Goal: Task Accomplishment & Management: Complete application form

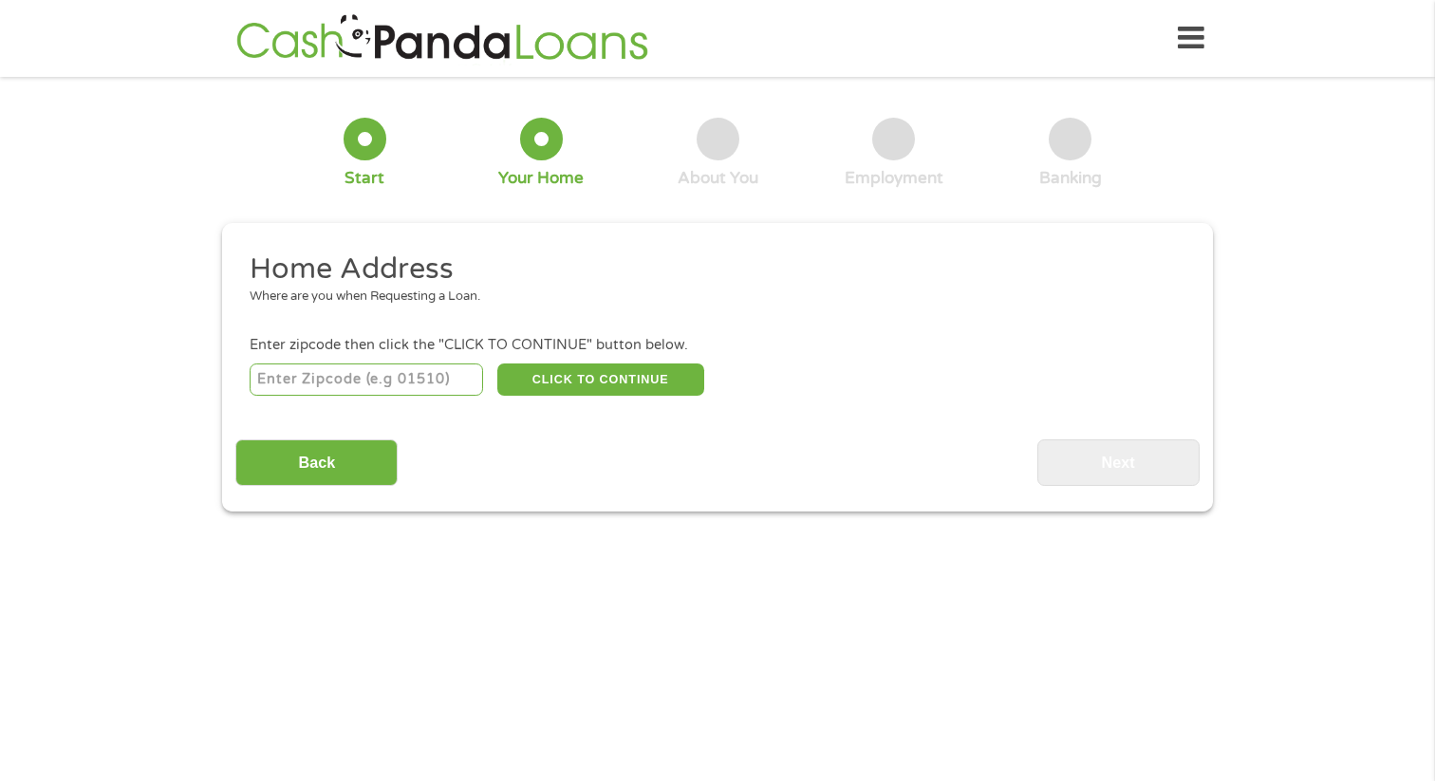
click at [411, 360] on div "CLICK TO CONTINUE Please recheck your Zipcode, it seems to be Incorrect" at bounding box center [717, 379] width 935 height 39
click at [405, 382] on input "number" at bounding box center [367, 379] width 234 height 32
type input "3"
type input "44321"
click at [599, 387] on button "CLICK TO CONTINUE" at bounding box center [600, 379] width 207 height 32
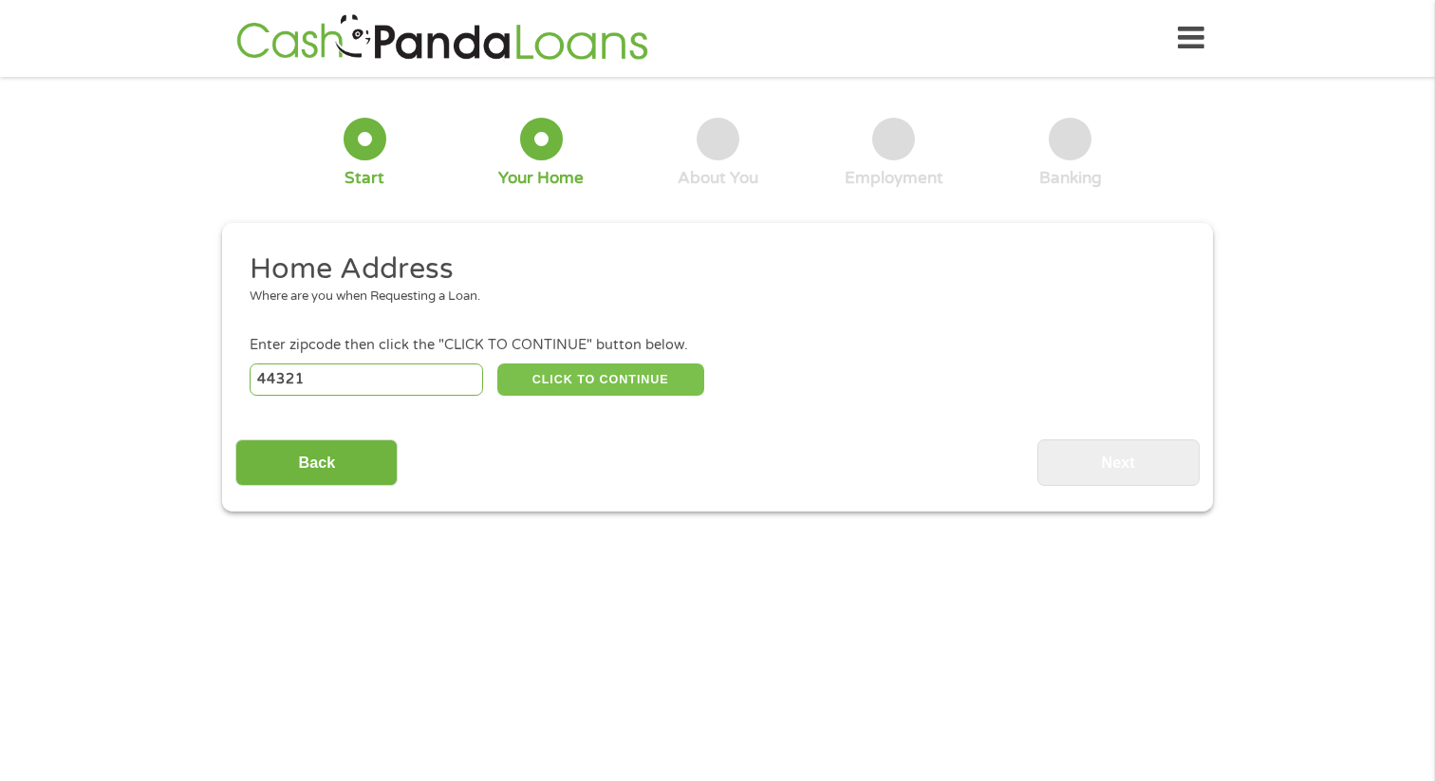
type input "44321"
type input "Akron"
select select "[US_STATE]"
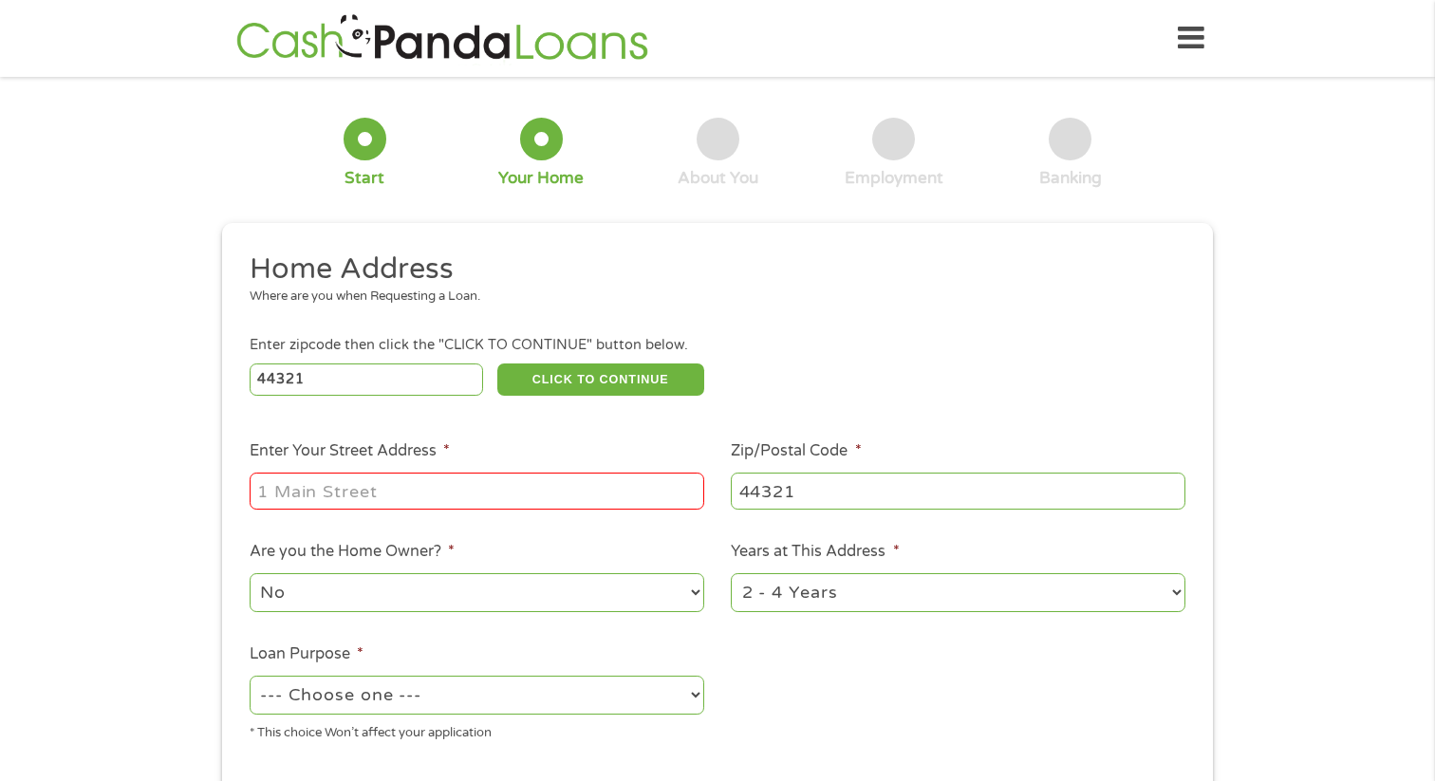
click at [461, 488] on input "Enter Your Street Address *" at bounding box center [477, 490] width 454 height 36
type input "323 [PERSON_NAME] Dr"
click at [423, 610] on select "No Yes" at bounding box center [477, 592] width 454 height 39
click at [413, 699] on select "--- Choose one --- Pay Bills Debt Consolidation Home Improvement Major Purchase…" at bounding box center [477, 695] width 454 height 39
select select "paybills"
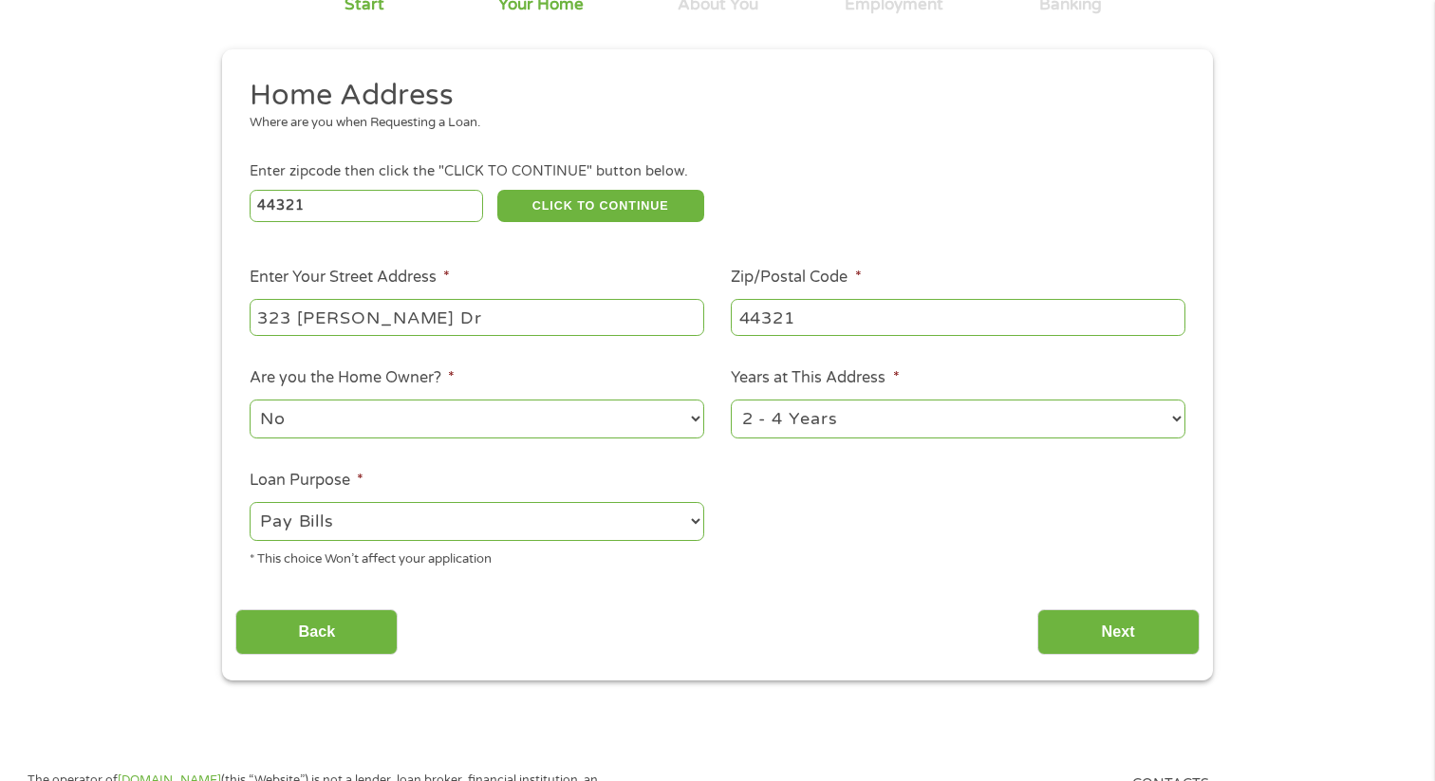
scroll to position [193, 0]
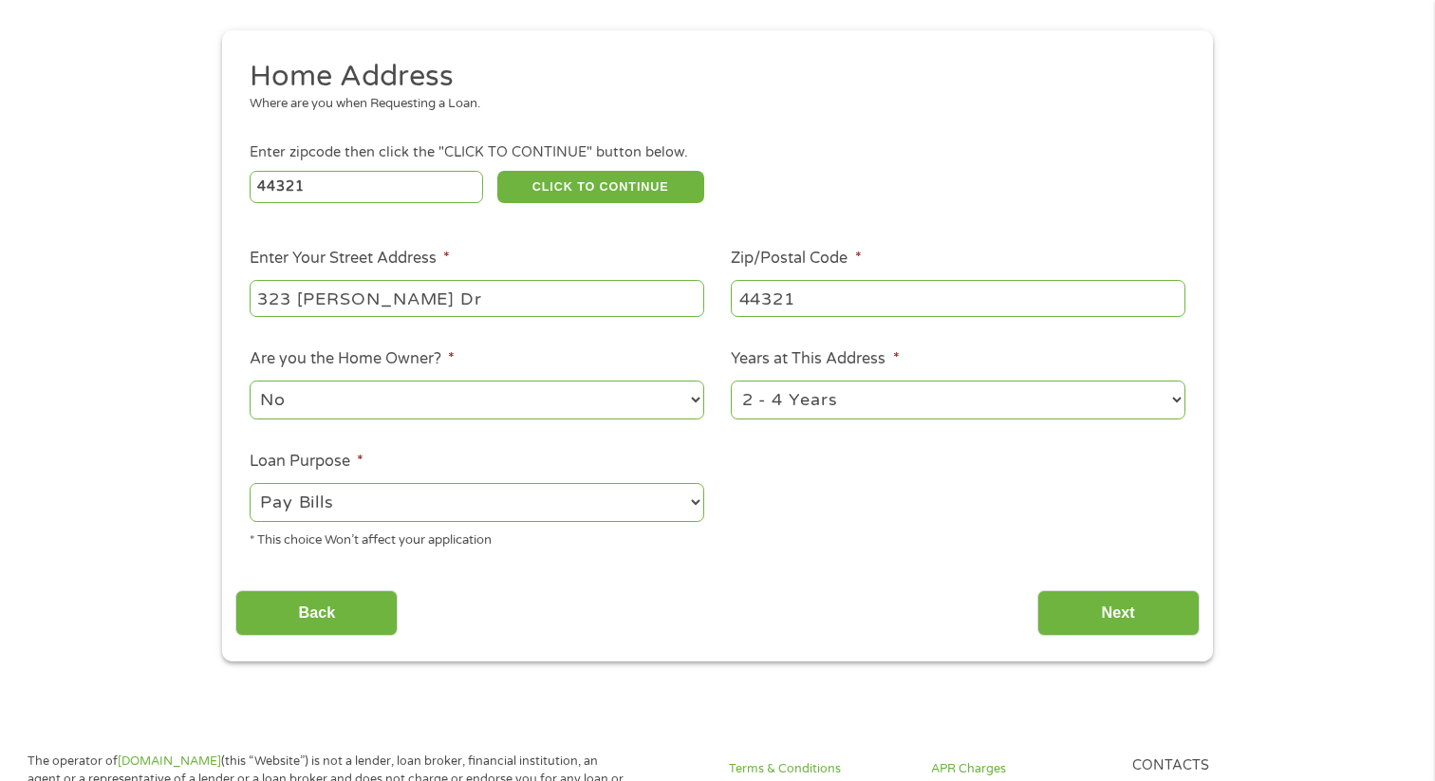
click at [751, 401] on select "1 Year or less 1 - 2 Years 2 - 4 Years Over 4 Years" at bounding box center [958, 399] width 454 height 39
select select "24months"
click at [1118, 611] on input "Next" at bounding box center [1118, 613] width 162 height 46
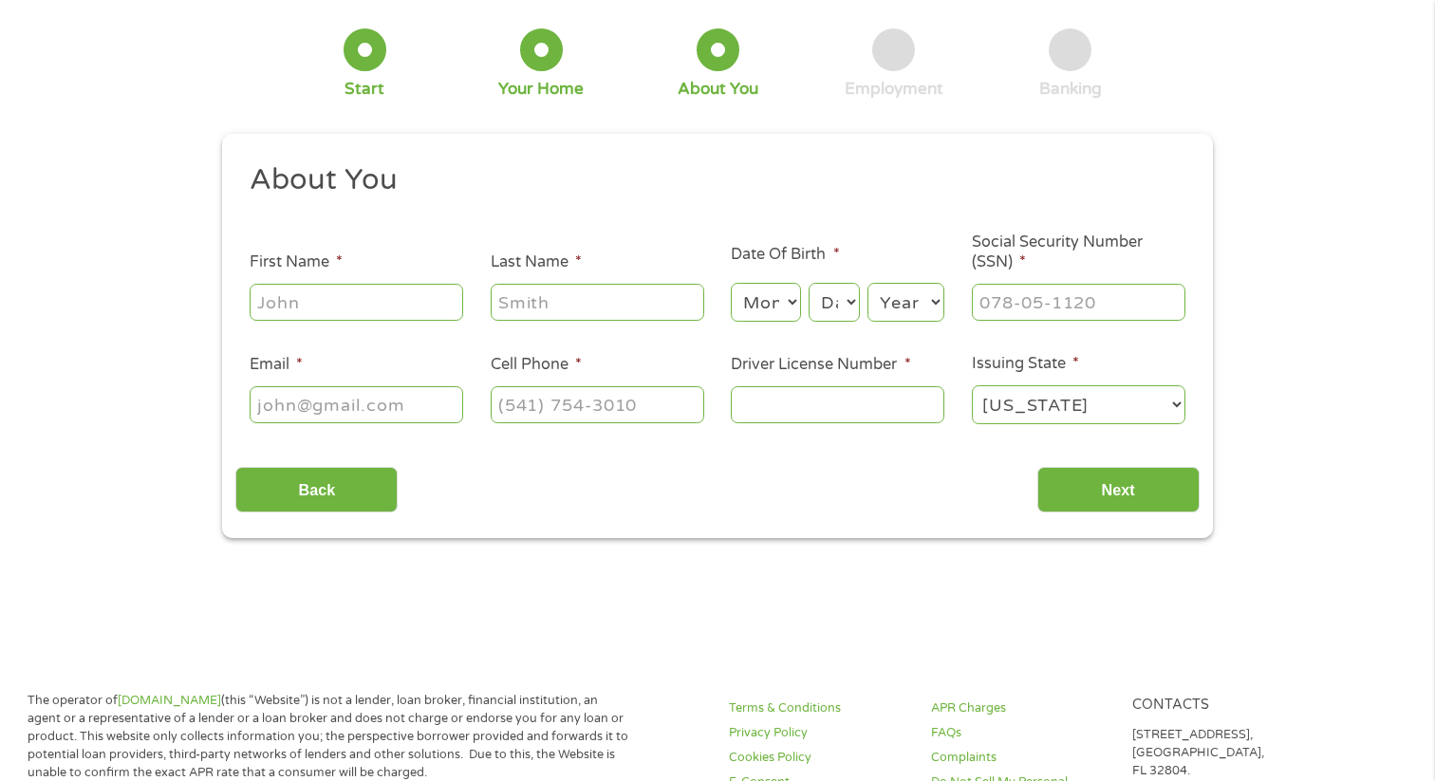
scroll to position [0, 0]
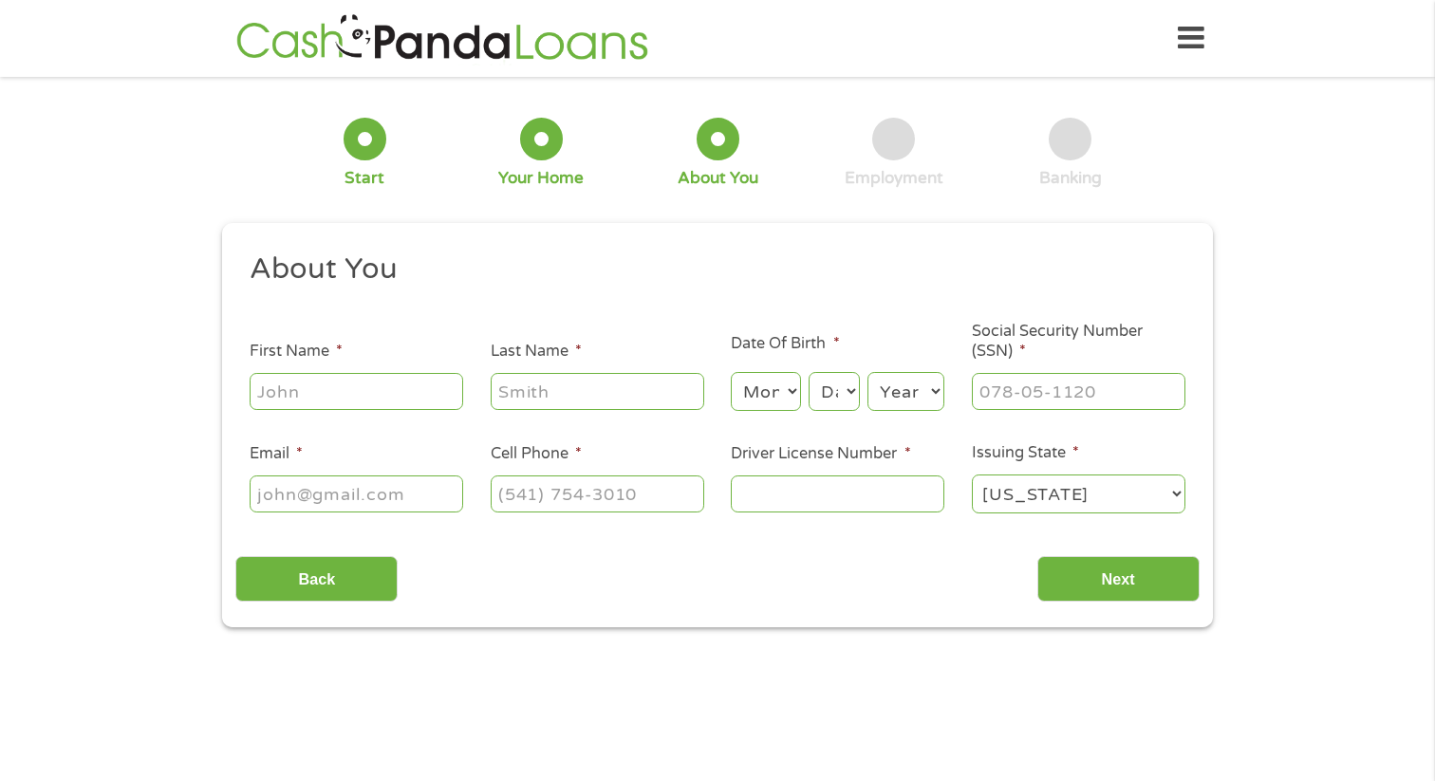
click at [383, 383] on input "First Name *" at bounding box center [356, 391] width 213 height 36
type input "[PERSON_NAME]"
type input "[PERSON_NAME][EMAIL_ADDRESS][PERSON_NAME][DOMAIN_NAME]"
type input "[PHONE_NUMBER]"
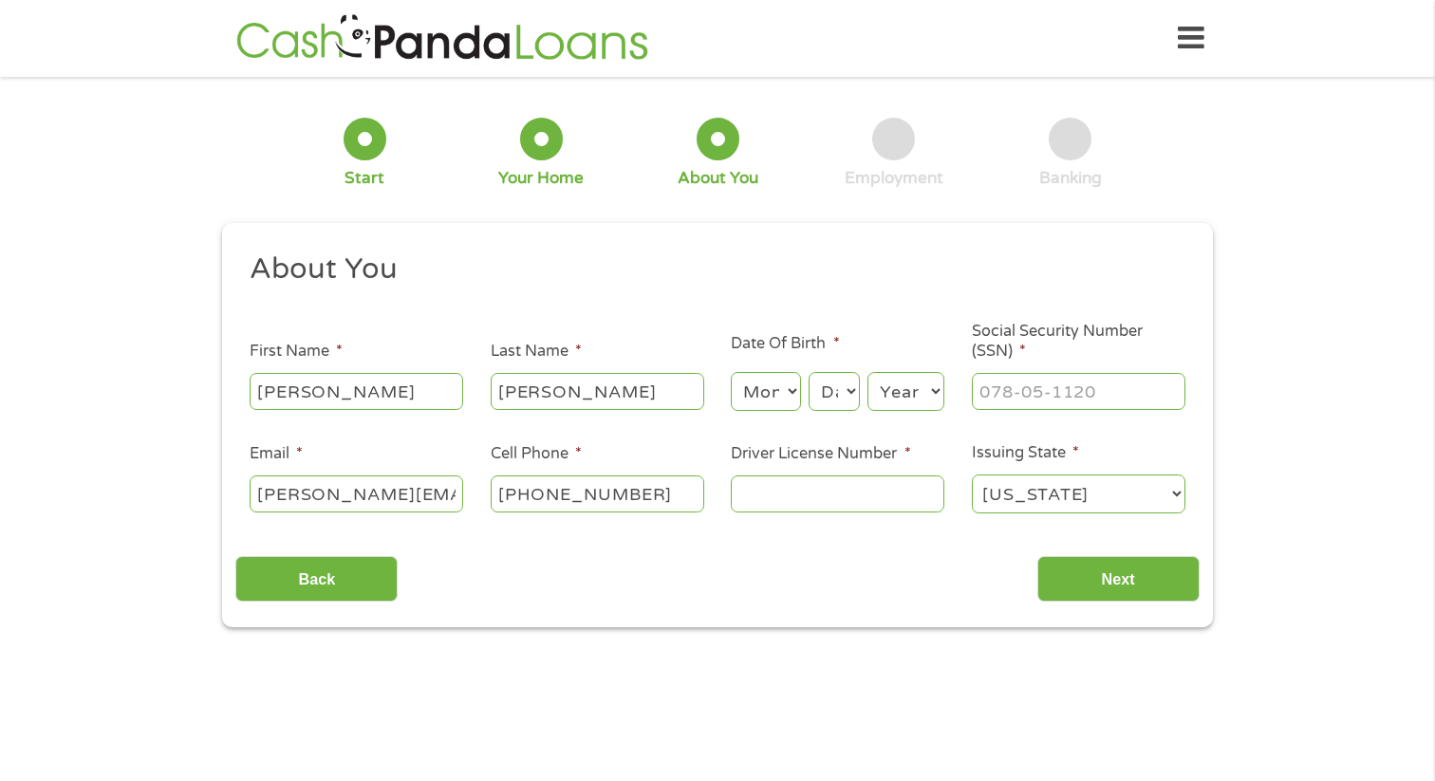
click at [742, 398] on select "Month 1 2 3 4 5 6 7 8 9 10 11 12" at bounding box center [765, 391] width 69 height 39
select select "5"
click at [842, 391] on select "Day 1 2 3 4 5 6 7 8 9 10 11 12 13 14 15 16 17 18 19 20 21 22 23 24 25 26 27 28 …" at bounding box center [833, 391] width 51 height 39
select select "18"
click at [874, 416] on ul "About You This field is hidden when viewing the form Title * --- Choose one ---…" at bounding box center [716, 390] width 963 height 280
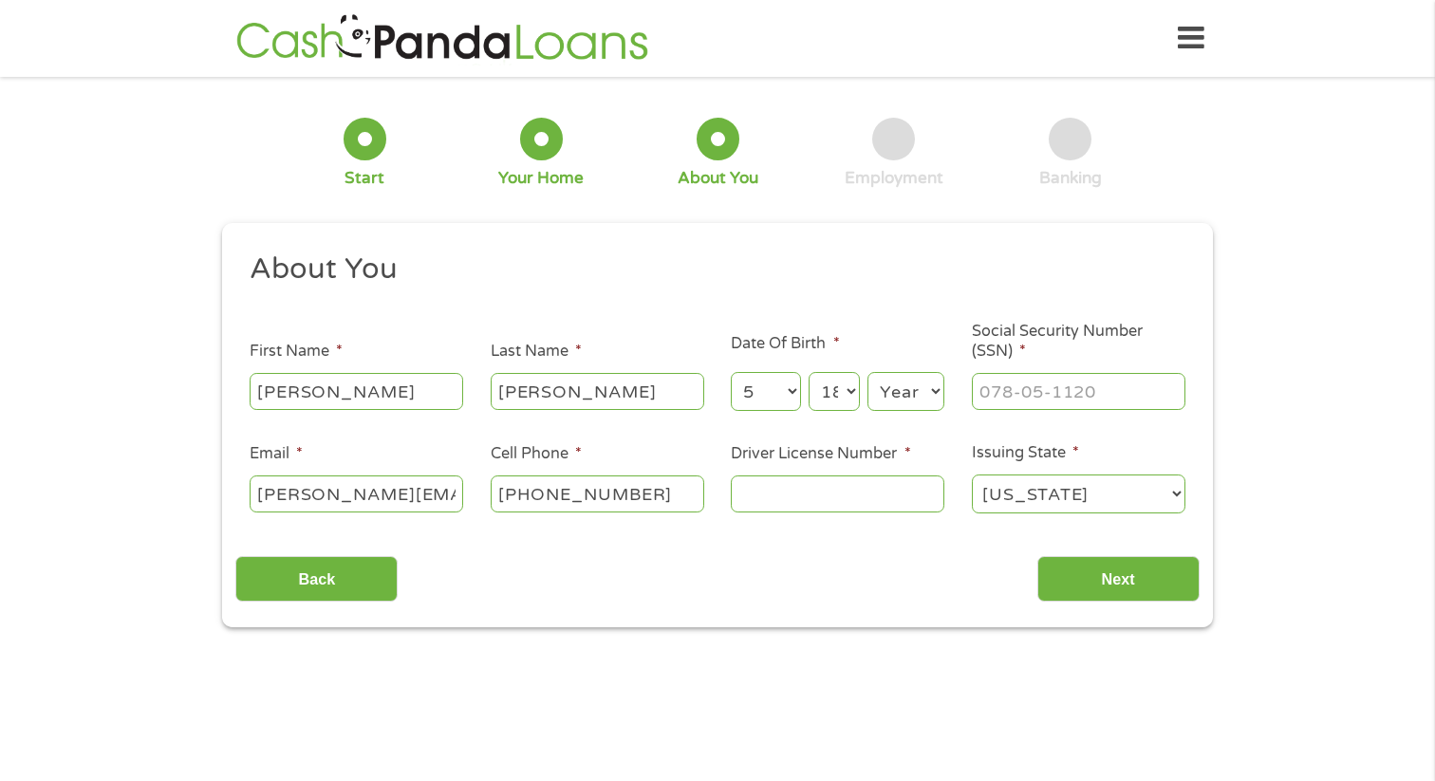
click at [877, 399] on select "Year [DATE] 2006 2005 2004 2003 2002 2001 2000 1999 1998 1997 1996 1995 1994 19…" at bounding box center [905, 391] width 77 height 39
select select "1984"
click at [986, 394] on input "___-__-____" at bounding box center [1078, 391] width 213 height 36
type input "281-82-5250"
click at [827, 496] on input "Driver License Number *" at bounding box center [837, 493] width 213 height 36
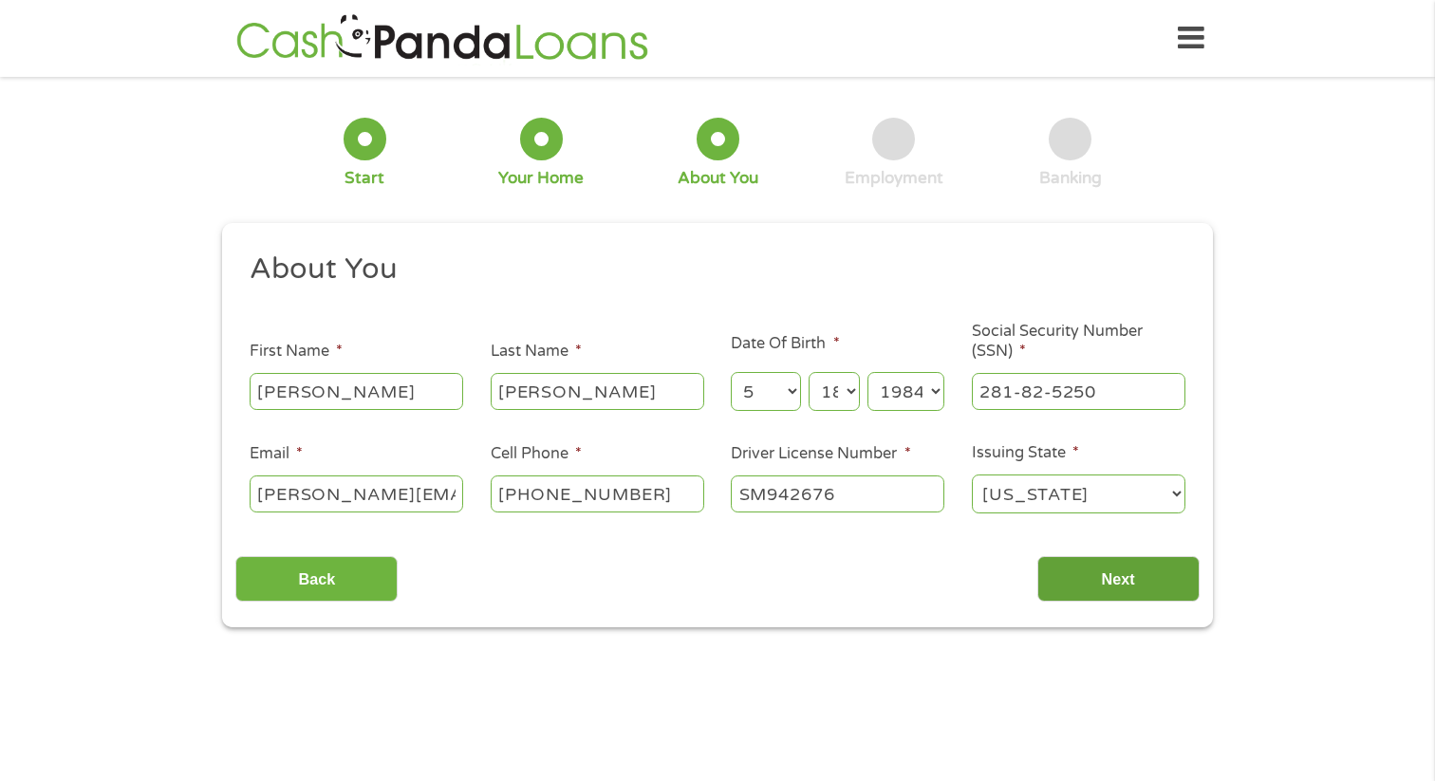
type input "SM942676"
click at [1120, 581] on input "Next" at bounding box center [1118, 579] width 162 height 46
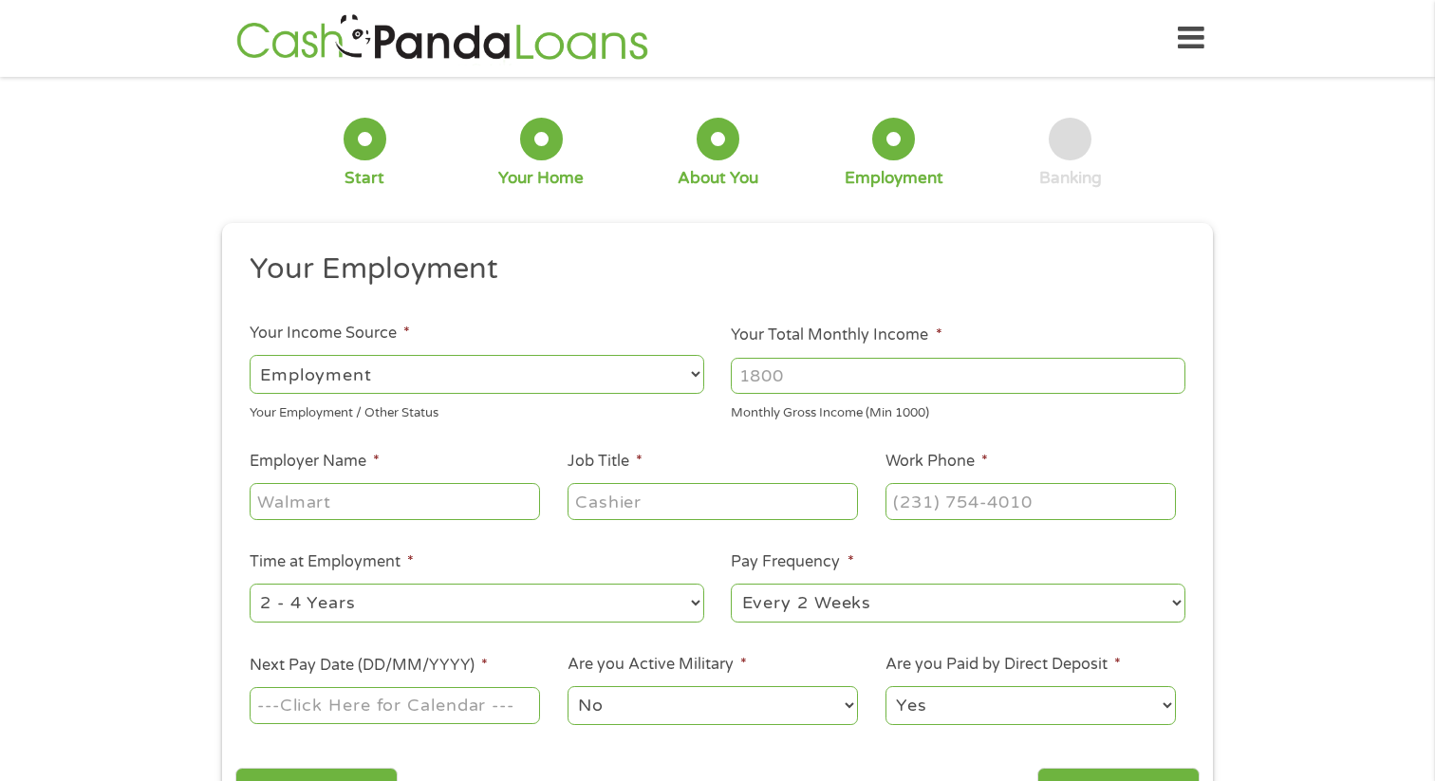
click at [790, 387] on input "Your Total Monthly Income *" at bounding box center [958, 376] width 454 height 36
type input "4025"
click at [419, 510] on input "Employer Name *" at bounding box center [395, 501] width 290 height 36
type input "[GEOGRAPHIC_DATA]"
click at [586, 506] on input "Job Title *" at bounding box center [712, 501] width 290 height 36
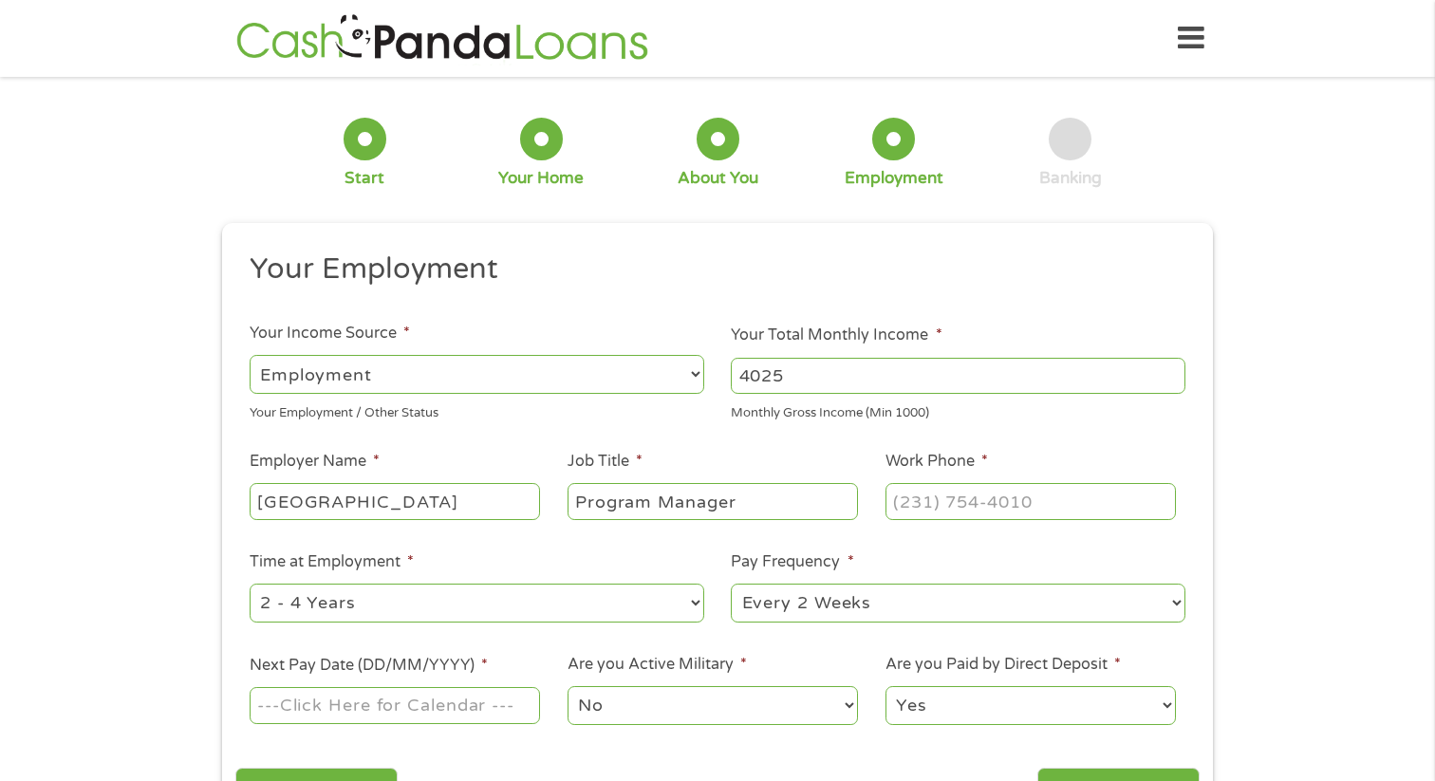
type input "Program Manager"
click at [915, 504] on input "(___) ___-____" at bounding box center [1030, 501] width 290 height 36
type input "[PHONE_NUMBER]"
click at [468, 593] on select "--- Choose one --- 1 Year or less 1 - 2 Years 2 - 4 Years Over 4 Years" at bounding box center [477, 602] width 454 height 39
select select "60months"
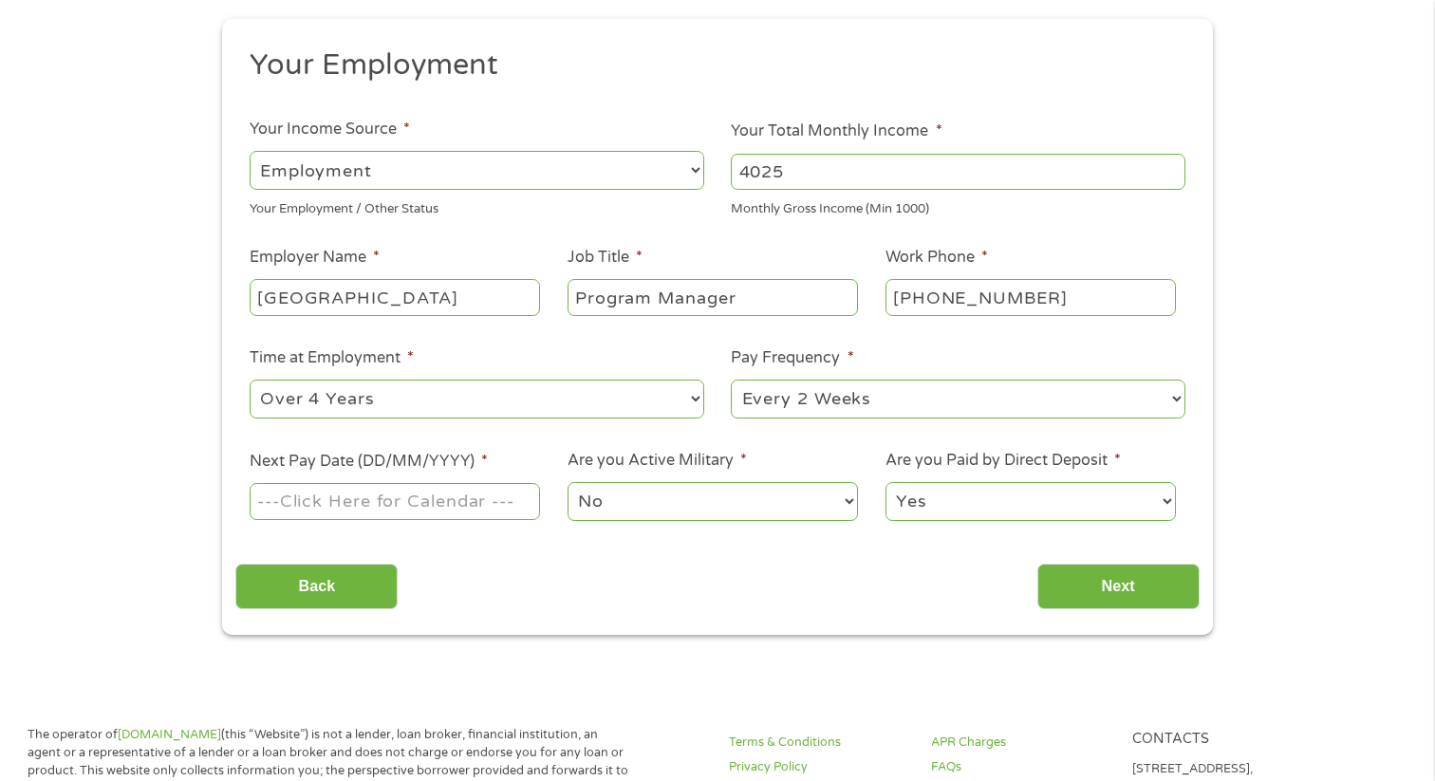
scroll to position [248, 0]
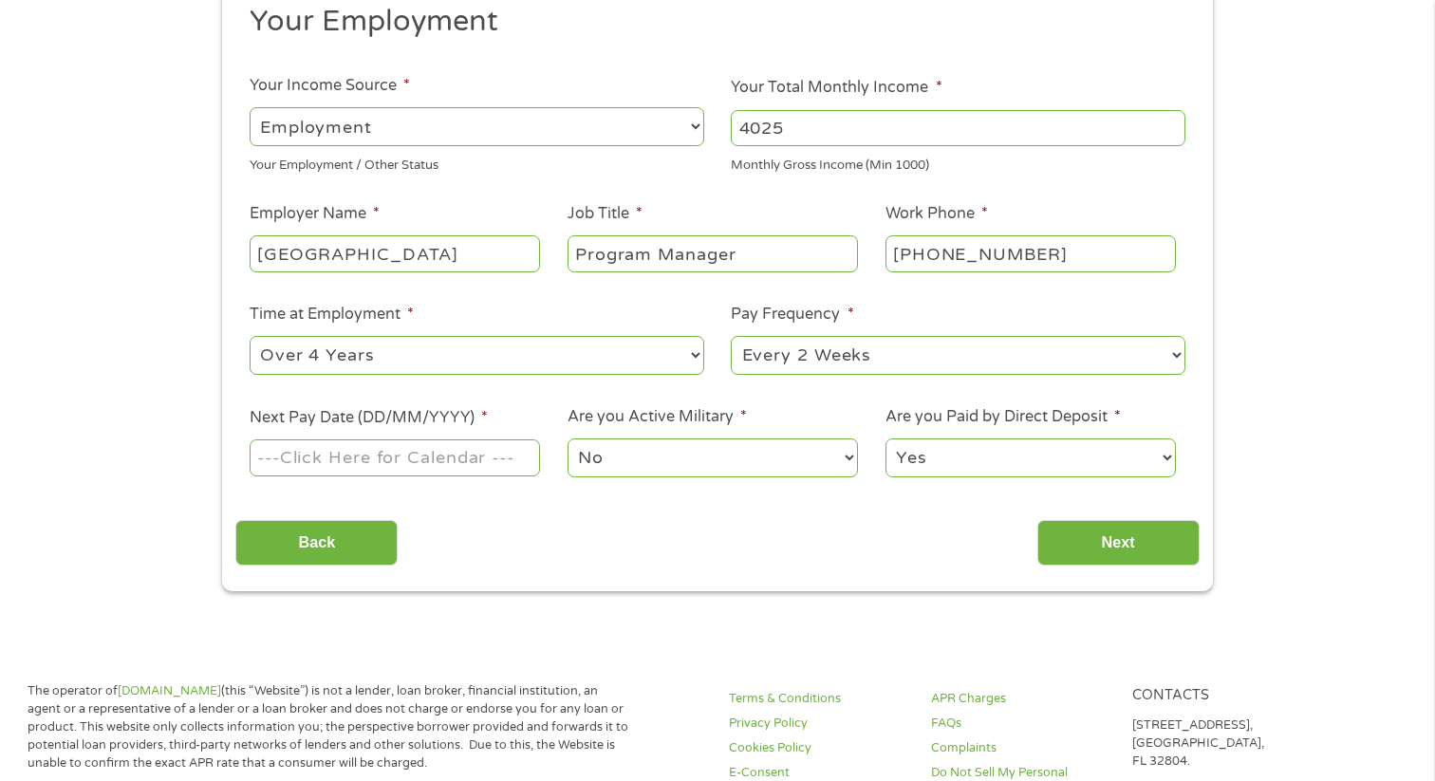
click at [427, 462] on input "Next Pay Date (DD/MM/YYYY) *" at bounding box center [395, 457] width 290 height 36
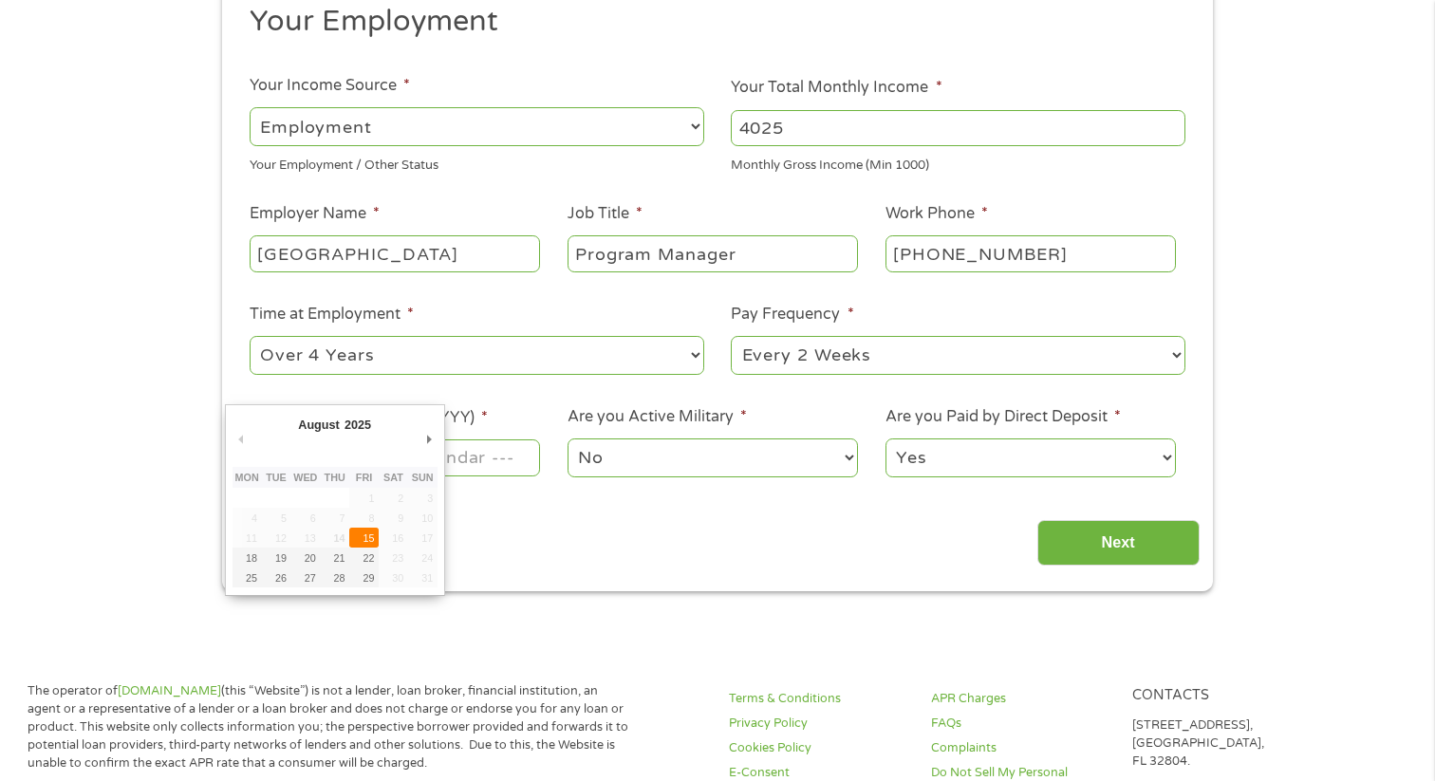
type input "[DATE]"
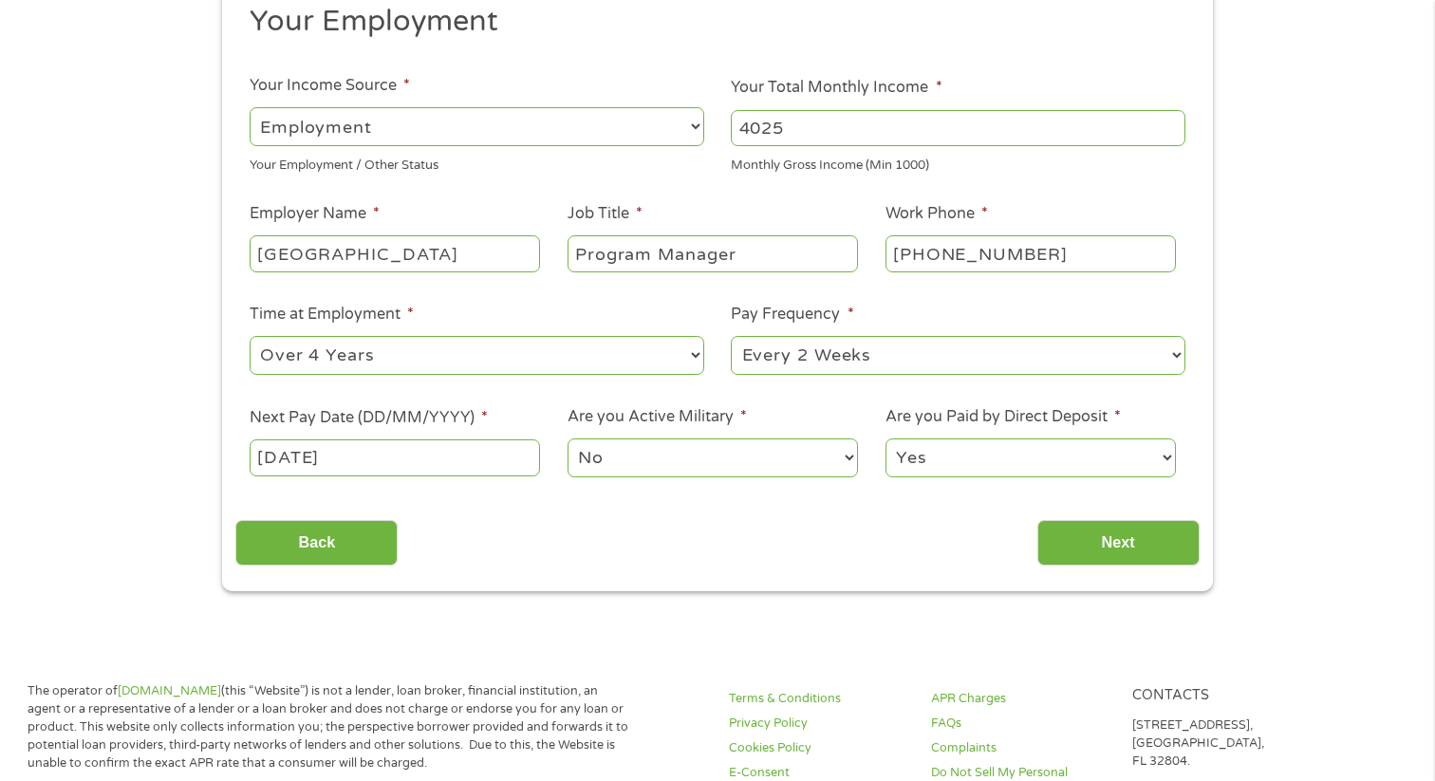
click at [658, 459] on select "No Yes" at bounding box center [712, 457] width 290 height 39
click at [1083, 566] on div "This field is hidden when viewing the form gclid EAIaIQobChMIi5bGqcHnjgMVrVxHAR…" at bounding box center [717, 283] width 990 height 616
click at [1083, 559] on input "Next" at bounding box center [1118, 543] width 162 height 46
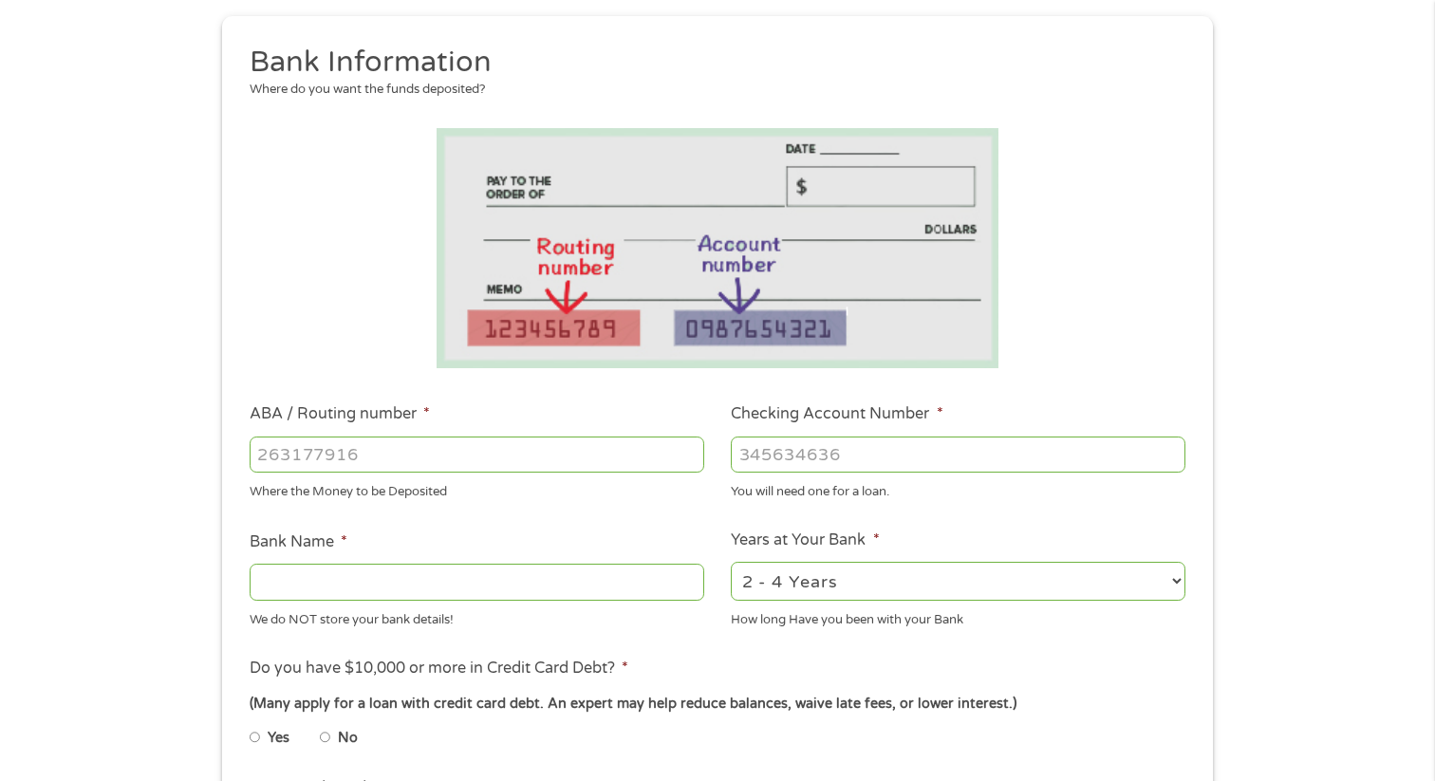
scroll to position [400, 0]
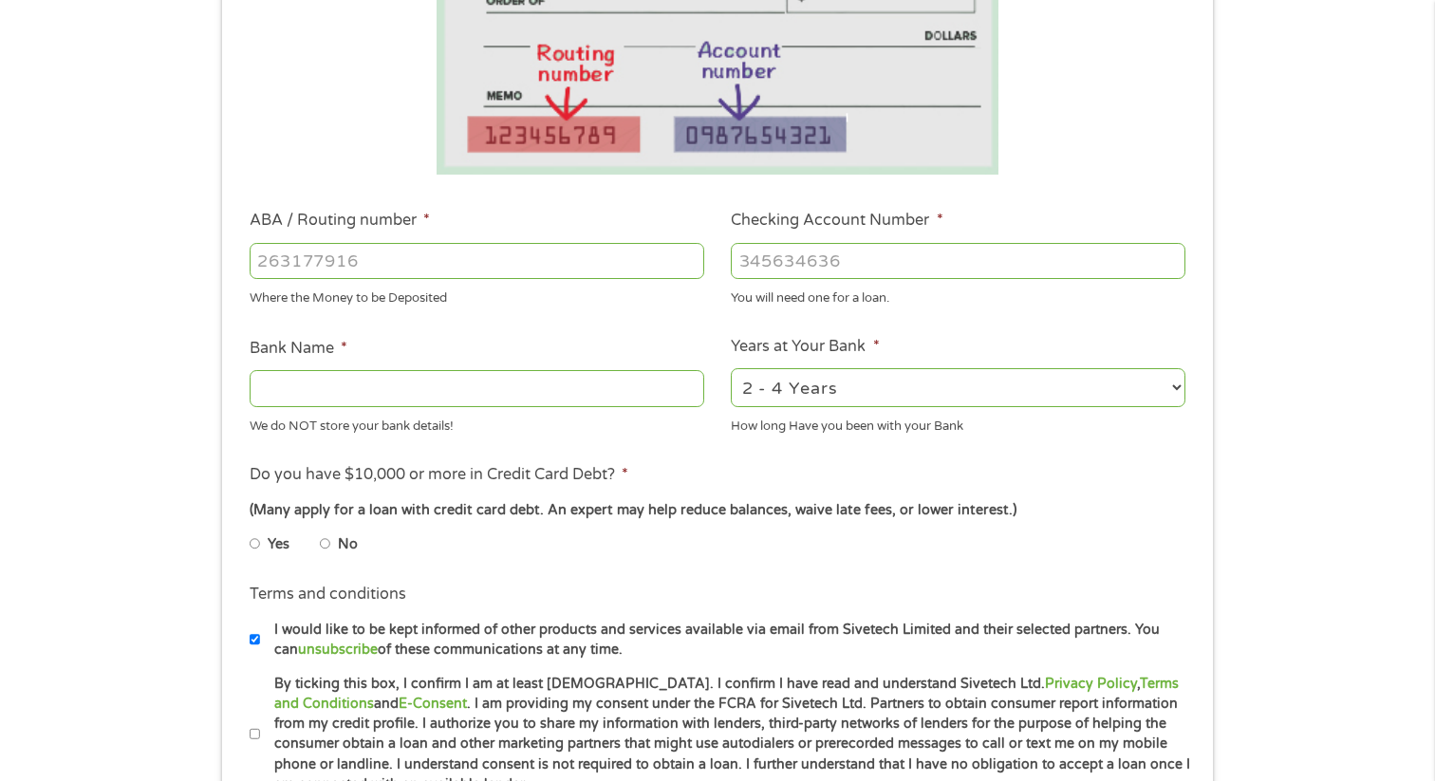
click at [314, 257] on input "ABA / Routing number *" at bounding box center [477, 261] width 454 height 36
type input "041000153"
type input "HUNTINGTON NATIONAL BANK"
type input "041000153"
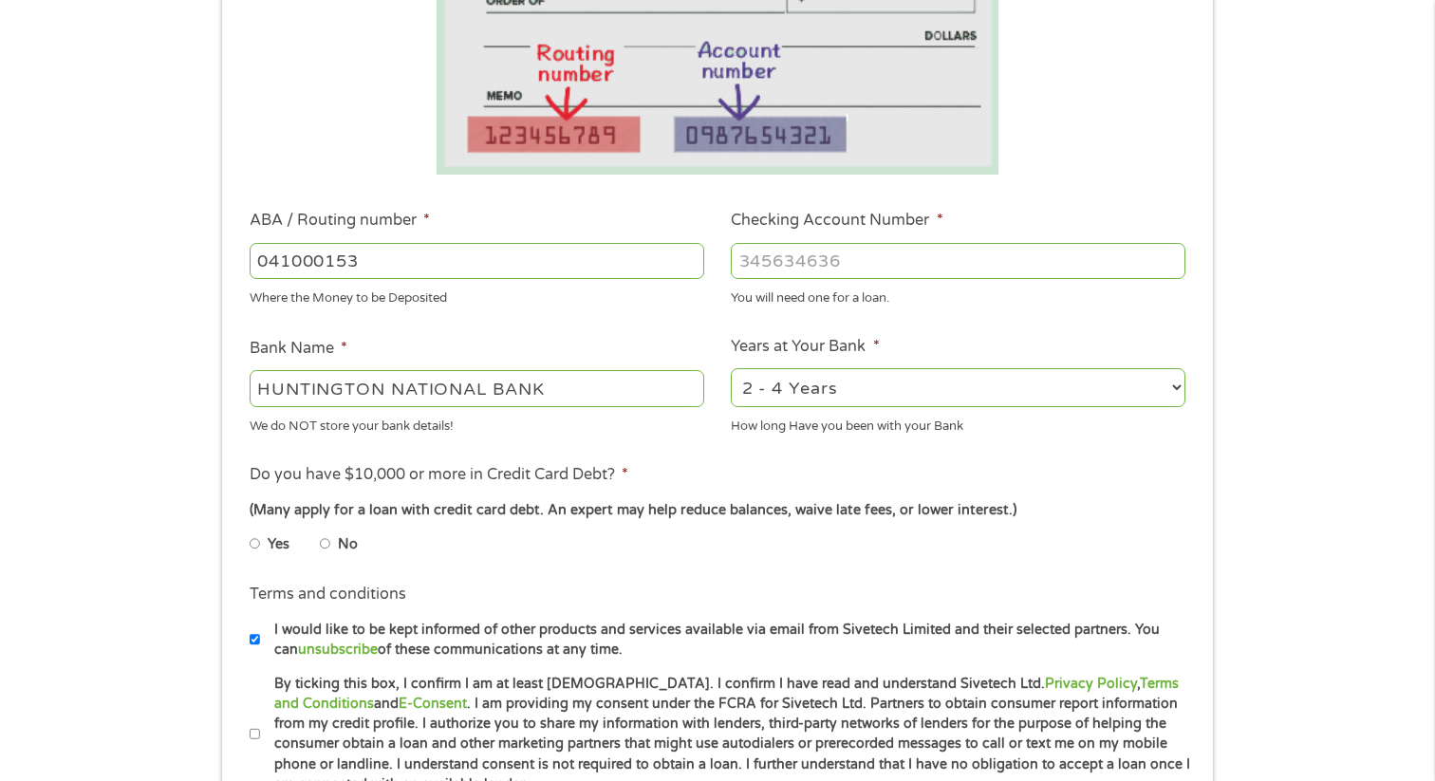
click at [778, 276] on input "Checking Account Number *" at bounding box center [958, 261] width 454 height 36
type input "02663436255"
click at [781, 395] on select "2 - 4 Years 6 - 12 Months 1 - 2 Years Over 4 Years" at bounding box center [958, 387] width 454 height 39
select select "60months"
click at [322, 541] on input "No" at bounding box center [325, 543] width 11 height 30
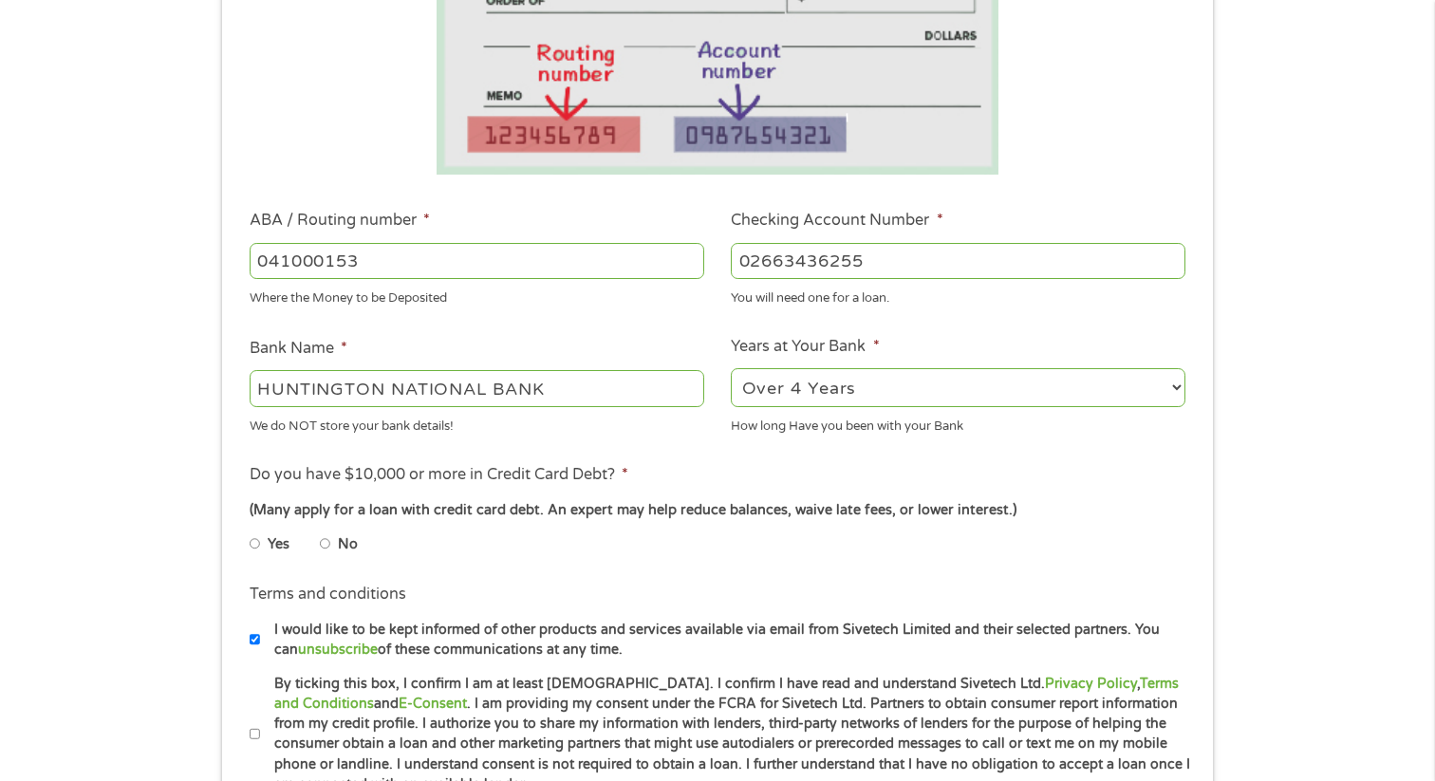
radio input "true"
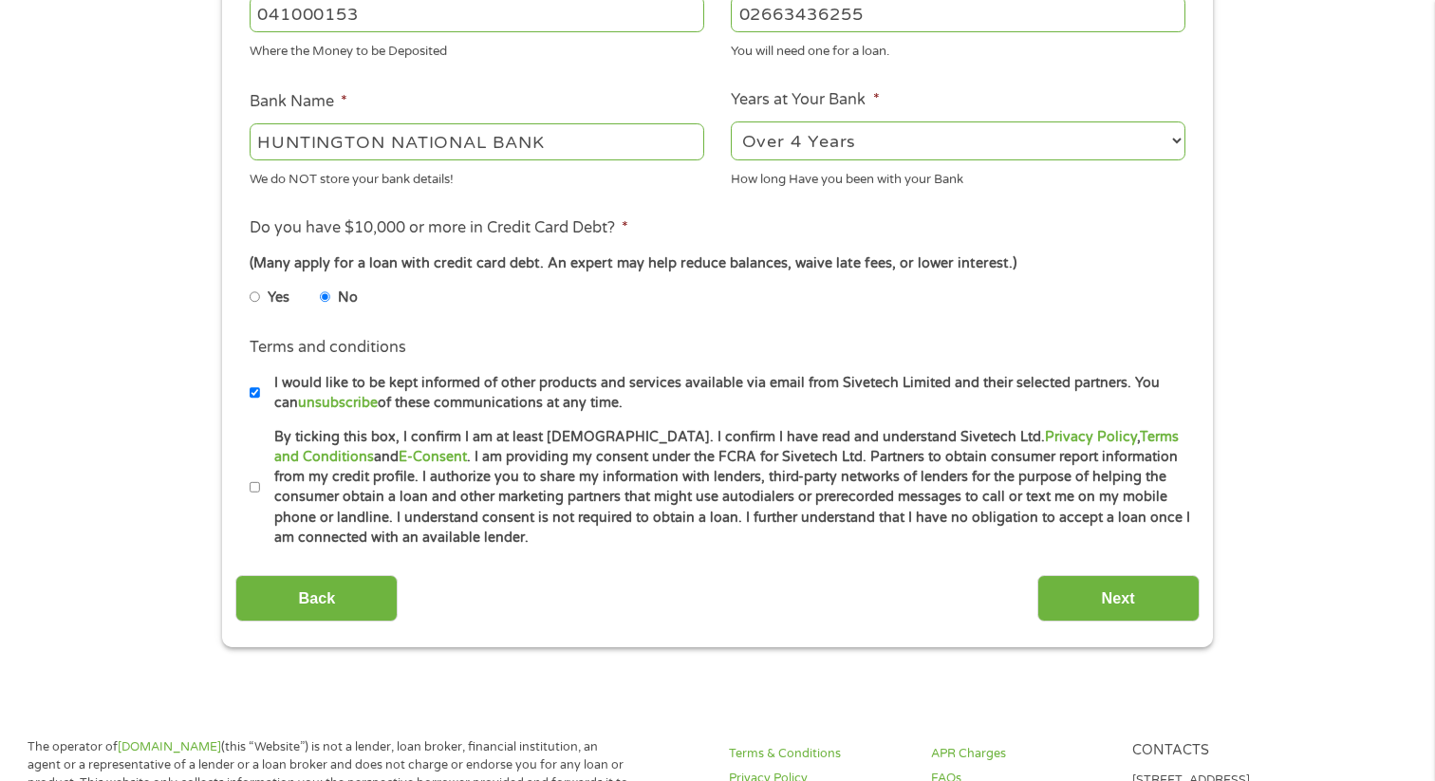
scroll to position [663, 0]
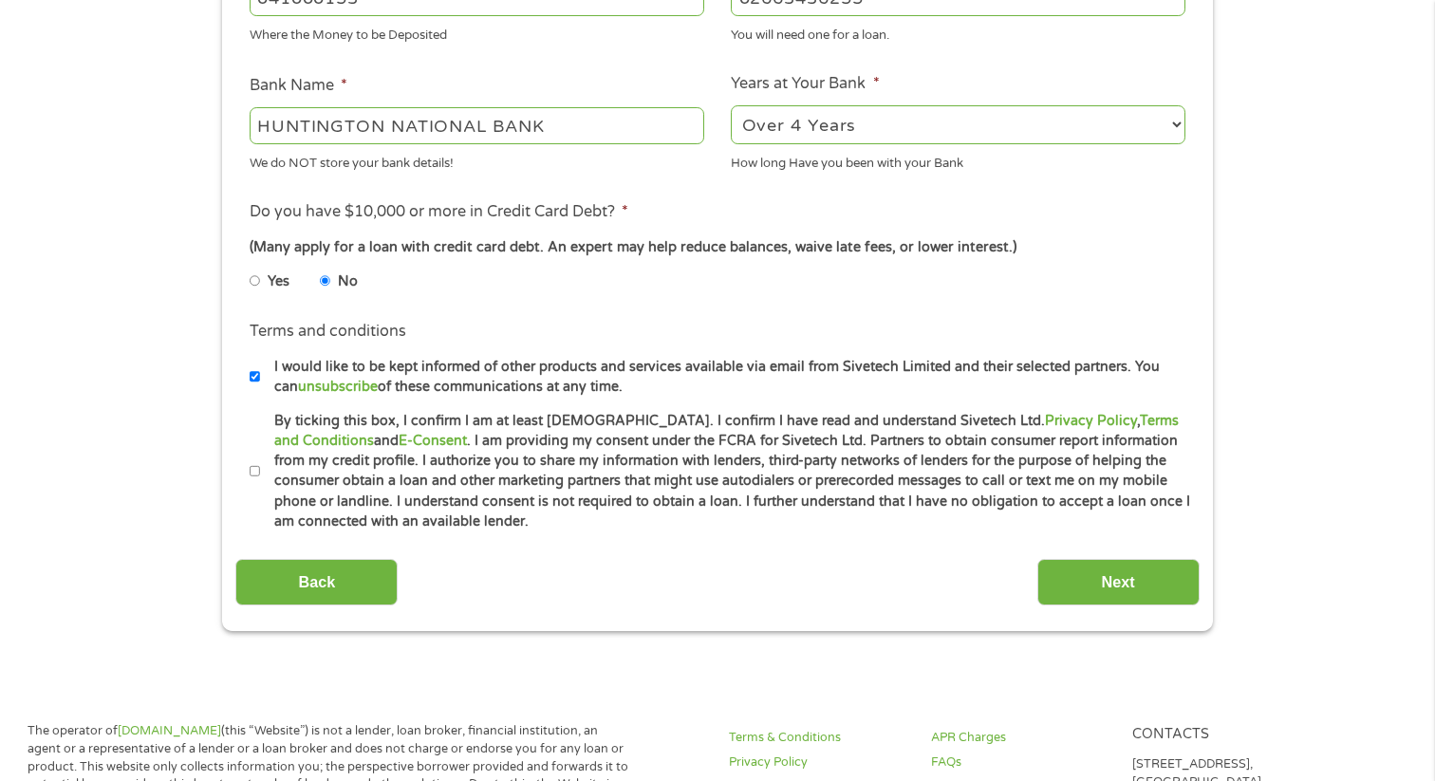
click at [252, 469] on input "By ticking this box, I confirm I am at least [DEMOGRAPHIC_DATA]. I confirm I ha…" at bounding box center [255, 471] width 11 height 30
checkbox input "true"
click at [1078, 594] on input "Next" at bounding box center [1118, 582] width 162 height 46
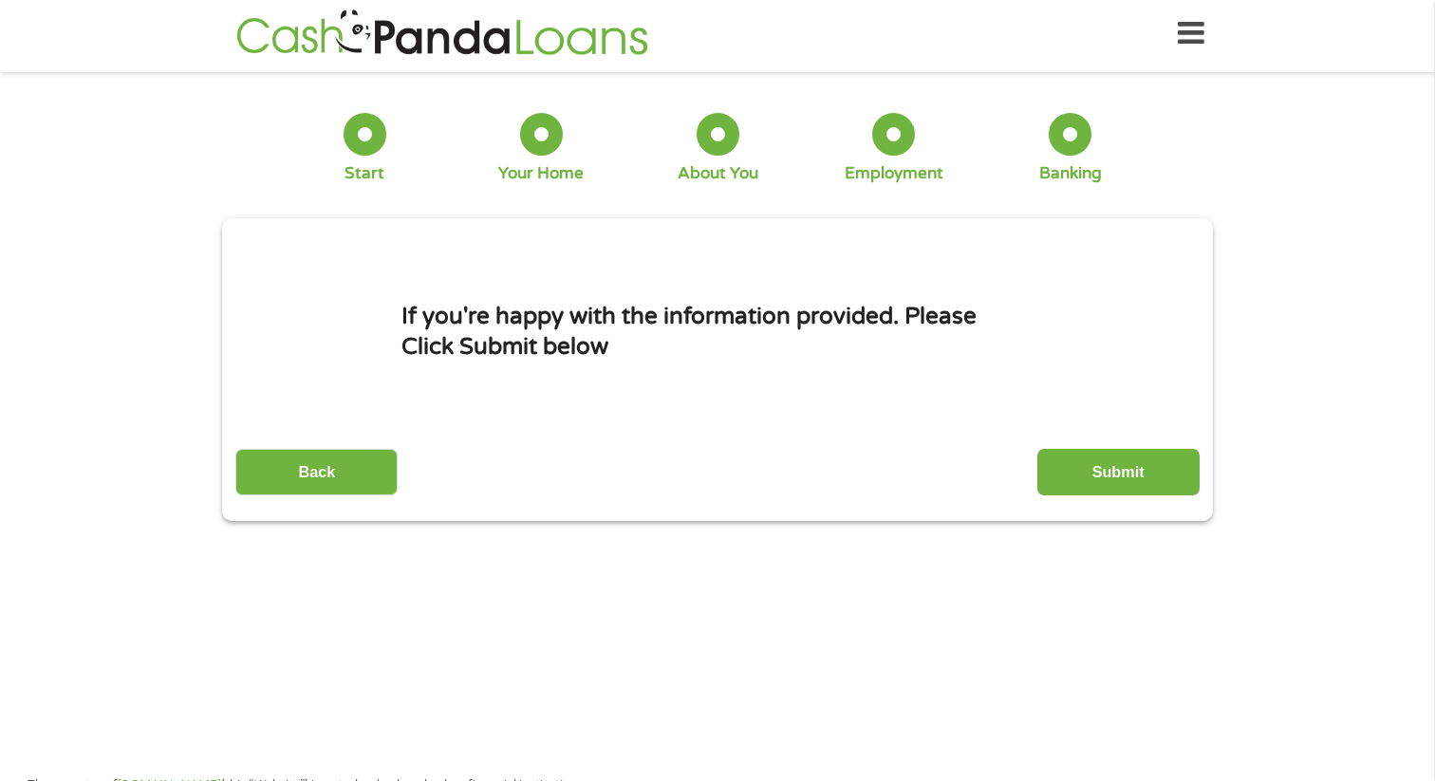
scroll to position [0, 0]
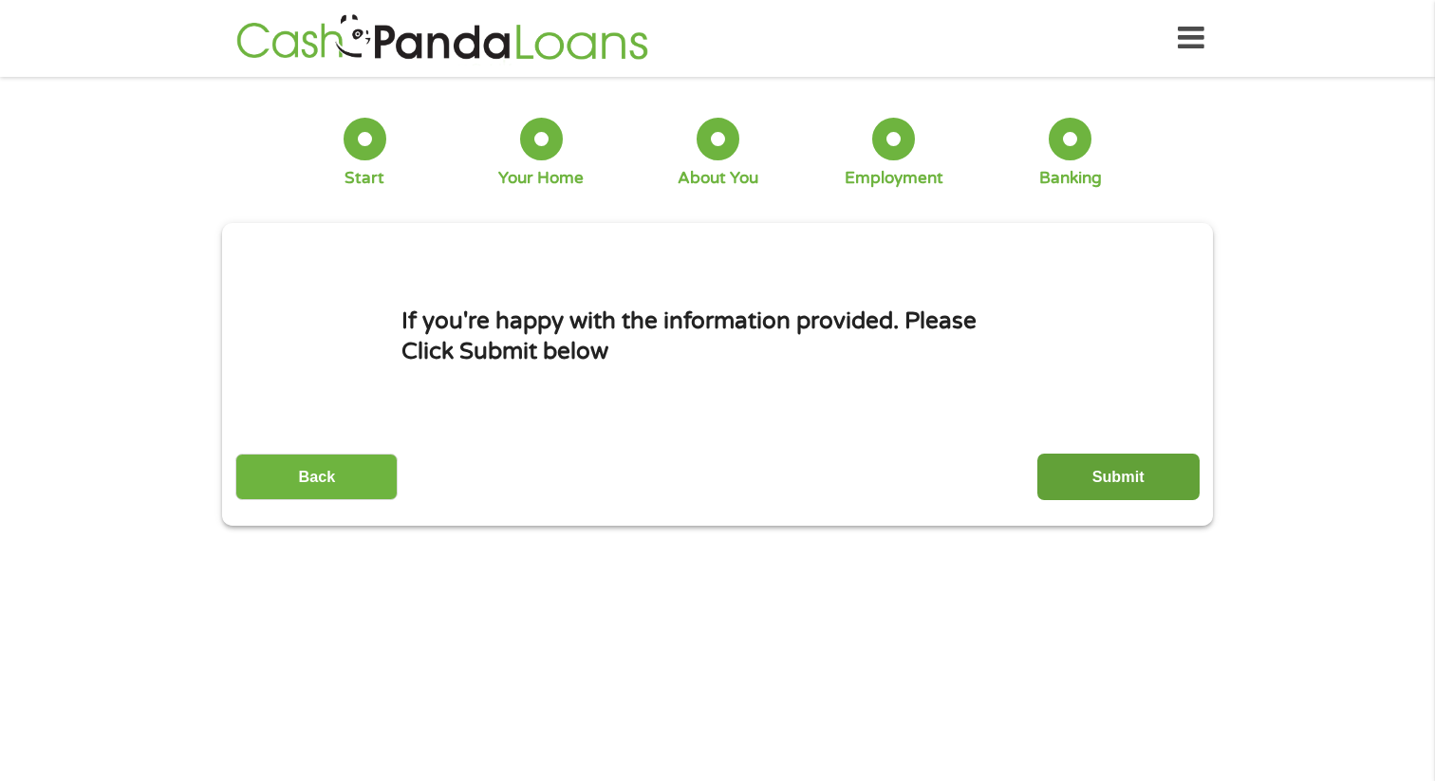
click at [1101, 481] on input "Submit" at bounding box center [1118, 477] width 162 height 46
